Goal: Task Accomplishment & Management: Use online tool/utility

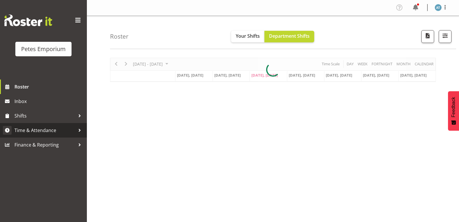
click at [58, 132] on span "Time & Attendance" at bounding box center [44, 130] width 61 height 9
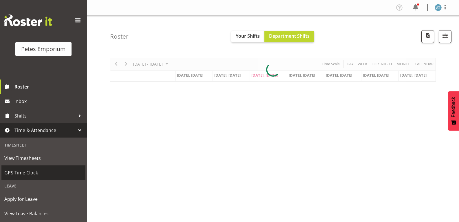
click at [61, 174] on span "GPS Time Clock" at bounding box center [43, 172] width 78 height 9
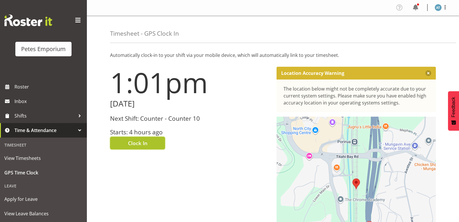
click at [144, 144] on span "Clock In" at bounding box center [137, 143] width 19 height 8
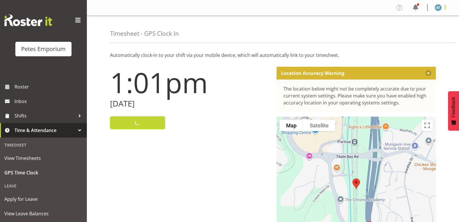
click at [444, 9] on span at bounding box center [445, 7] width 7 height 7
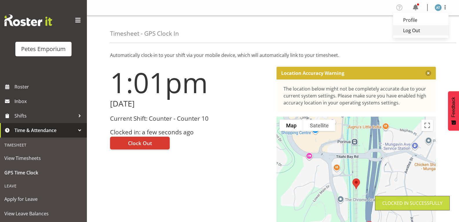
click at [428, 35] on link "Log Out" at bounding box center [421, 30] width 56 height 10
